Goal: Check status: Check status

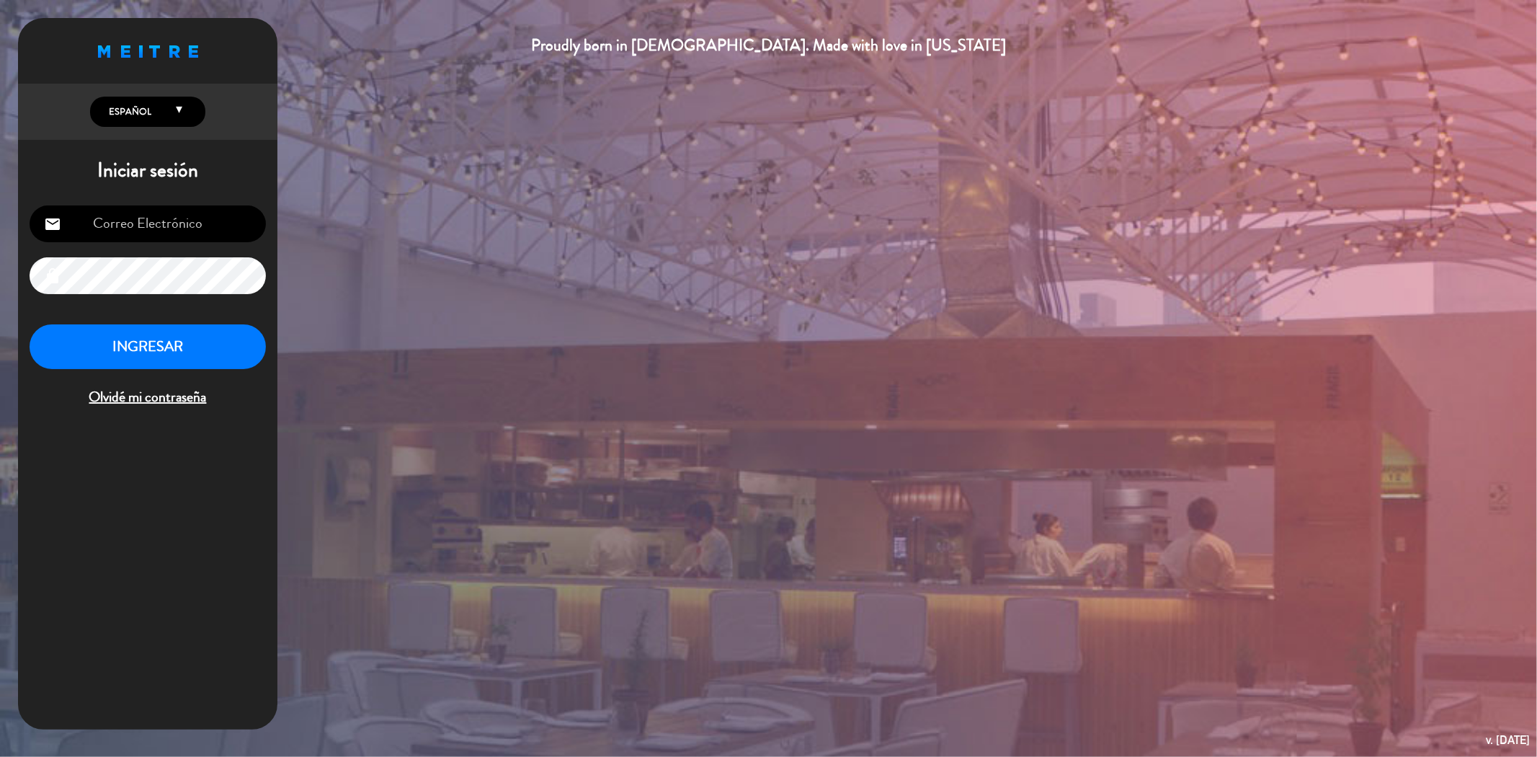
type input "[EMAIL_ADDRESS][DOMAIN_NAME]"
click at [218, 349] on button "INGRESAR" at bounding box center [148, 346] width 236 height 45
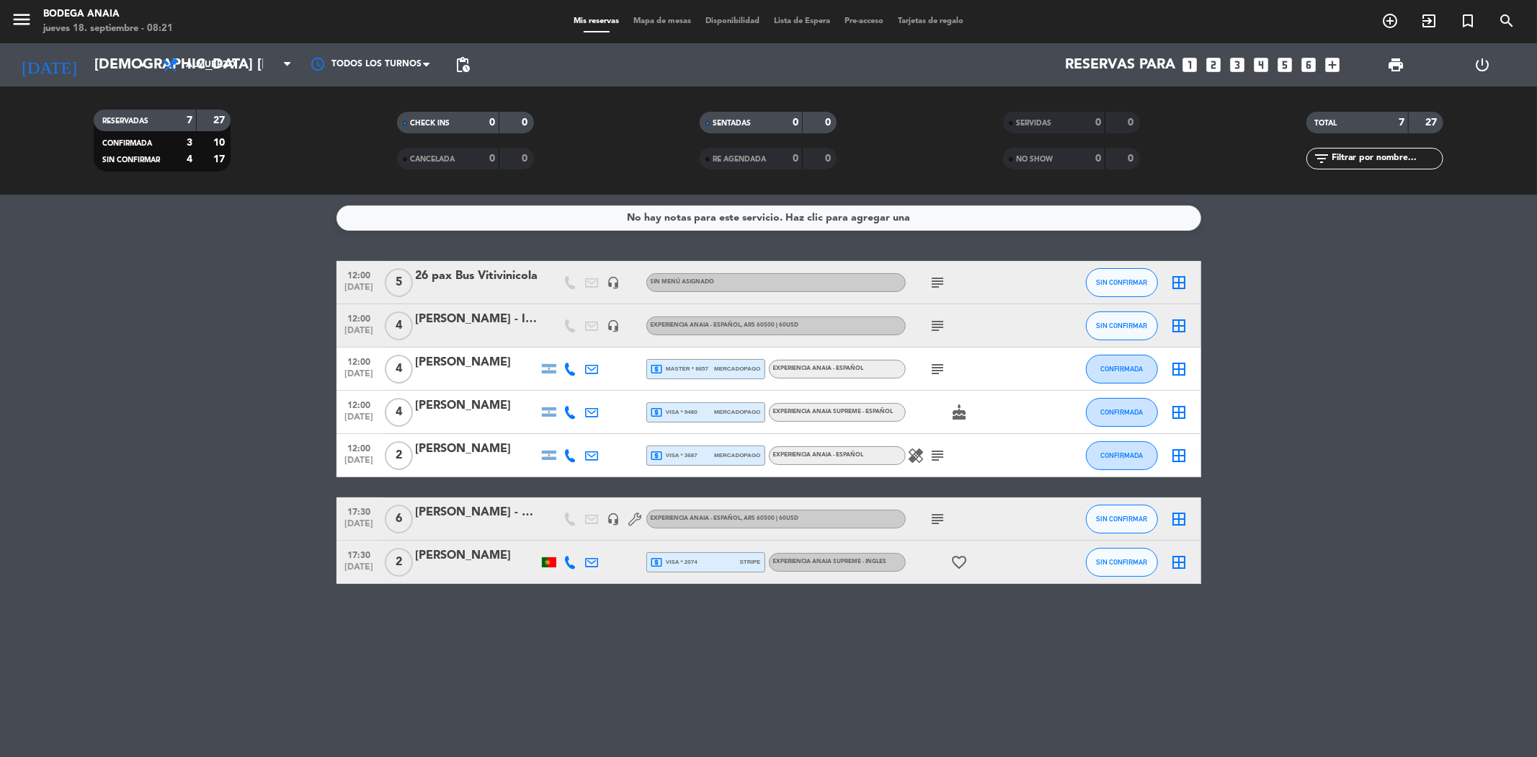
click at [162, 515] on bookings-row "12:00 [DATE] 5 26 pax Bus Vitivinicola headset_mic Sin menú asignado subject SI…" at bounding box center [768, 422] width 1537 height 323
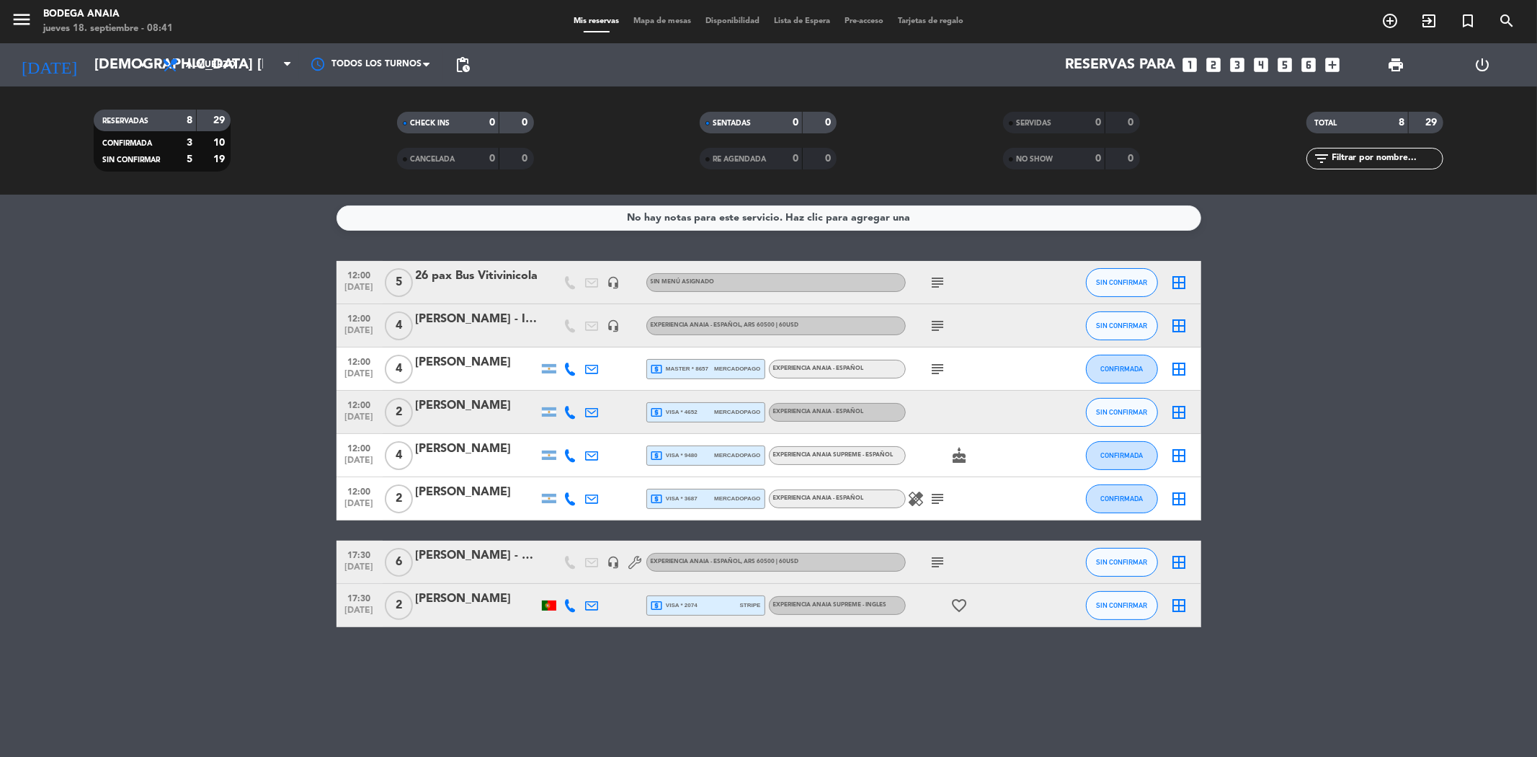
click at [543, 615] on div at bounding box center [549, 605] width 22 height 43
click at [548, 606] on div at bounding box center [549, 605] width 14 height 10
click at [183, 423] on bookings-row "12:00 [DATE] 5 26 pax Bus Vitivinicola headset_mic Sin menú asignado subject SI…" at bounding box center [768, 444] width 1537 height 366
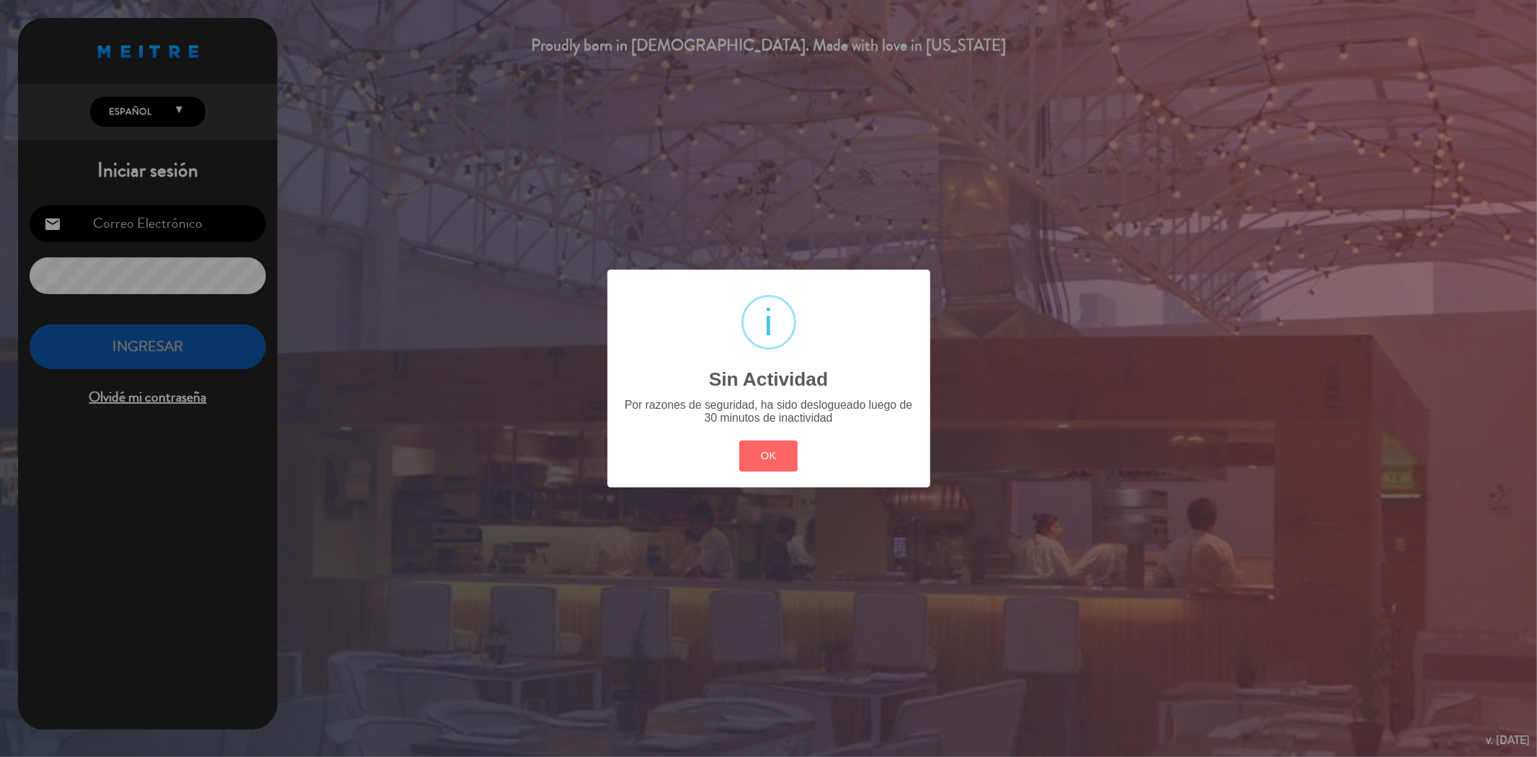
type input "[EMAIL_ADDRESS][DOMAIN_NAME]"
